Goal: Information Seeking & Learning: Learn about a topic

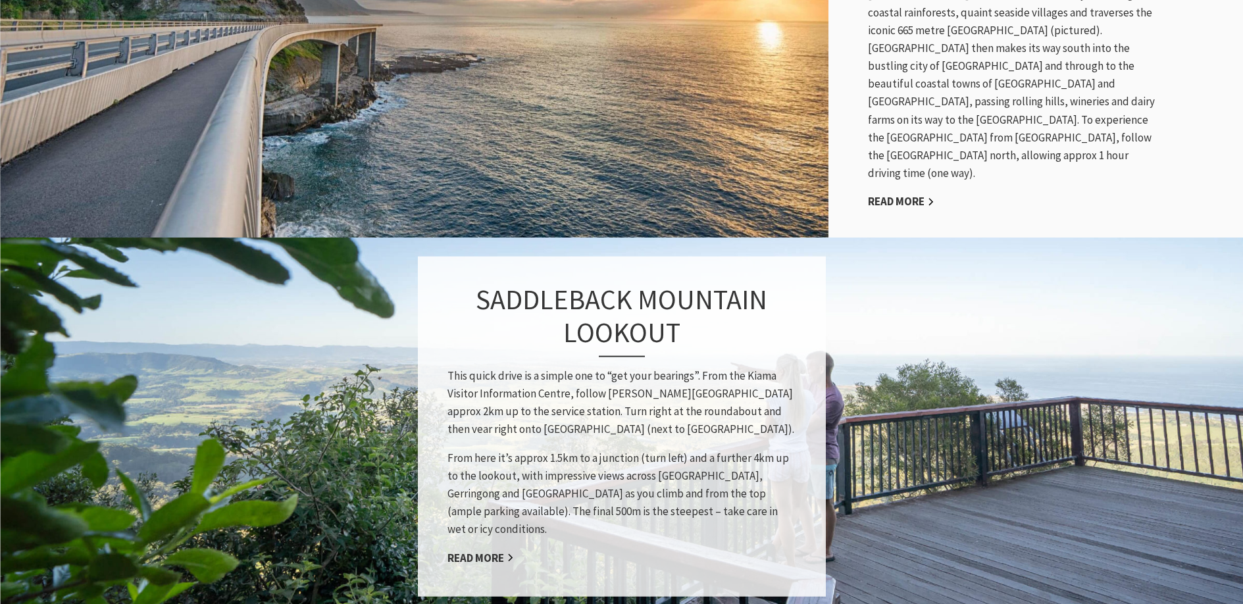
scroll to position [921, 0]
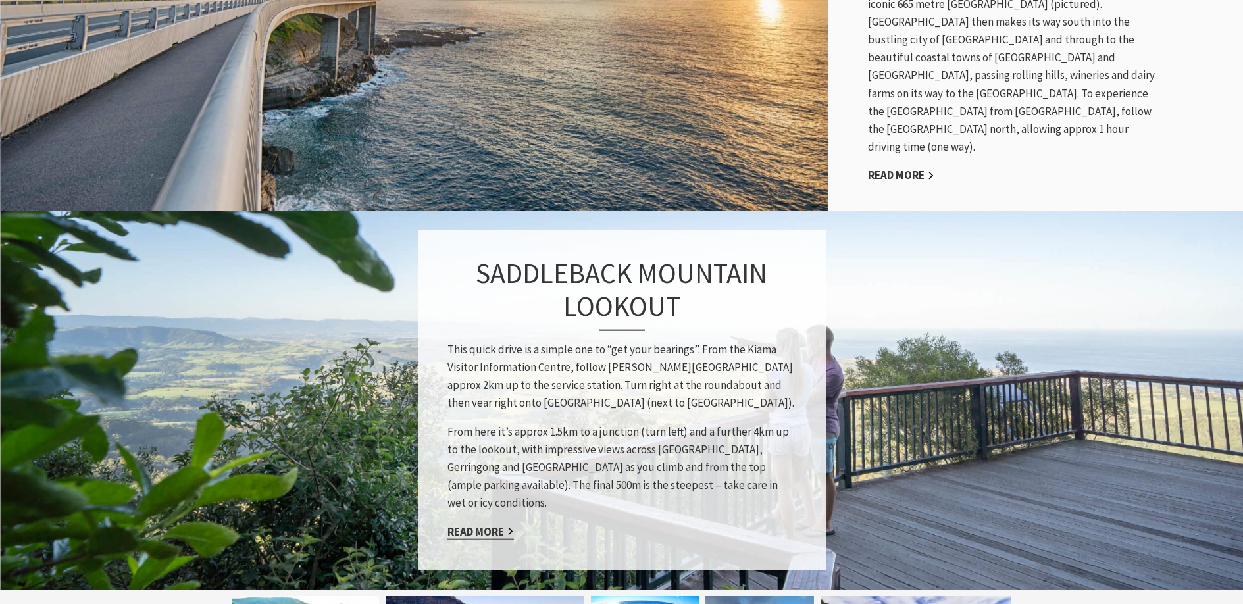
click at [476, 524] on link "Read More" at bounding box center [480, 531] width 66 height 15
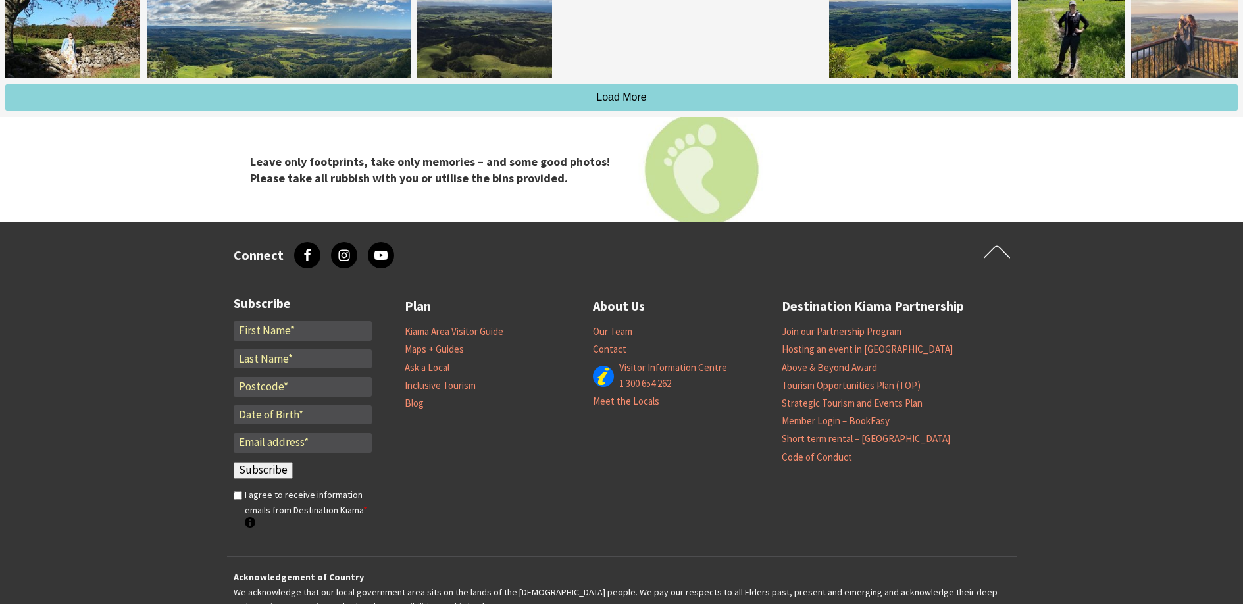
scroll to position [1619, 0]
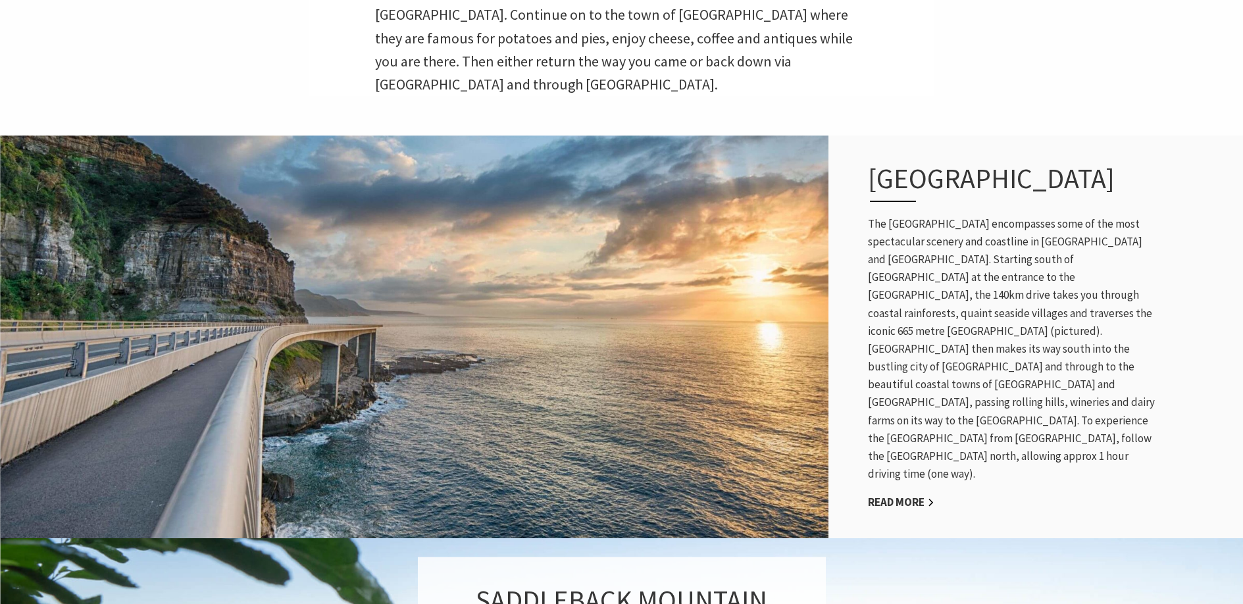
scroll to position [592, 0]
